Goal: Find specific page/section: Find specific page/section

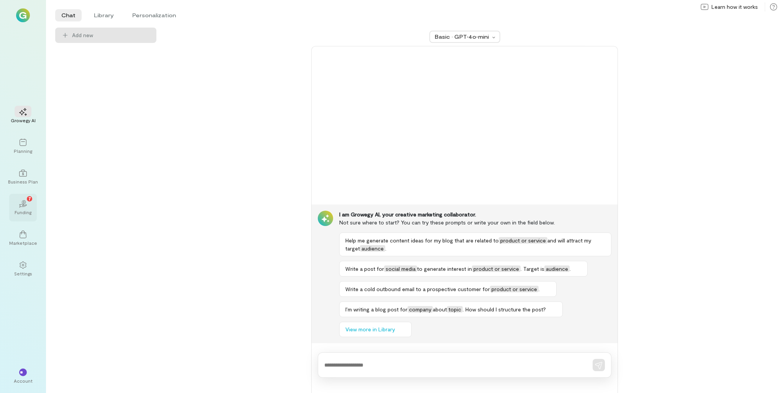
click at [29, 210] on div "Funding" at bounding box center [23, 212] width 17 height 6
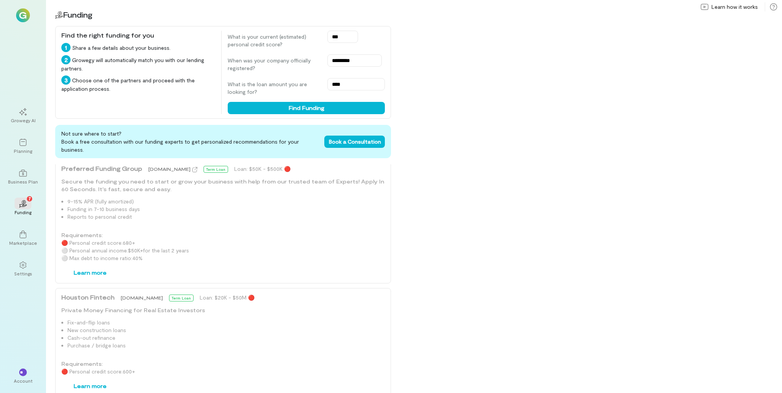
scroll to position [743, 0]
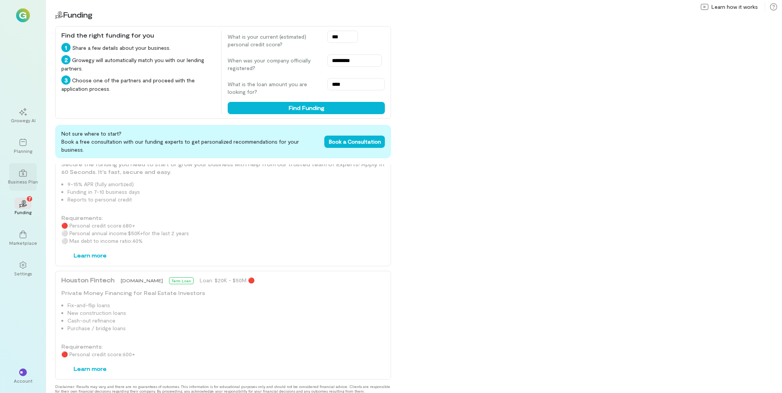
click at [26, 174] on icon at bounding box center [23, 173] width 8 height 8
